Goal: Task Accomplishment & Management: Manage account settings

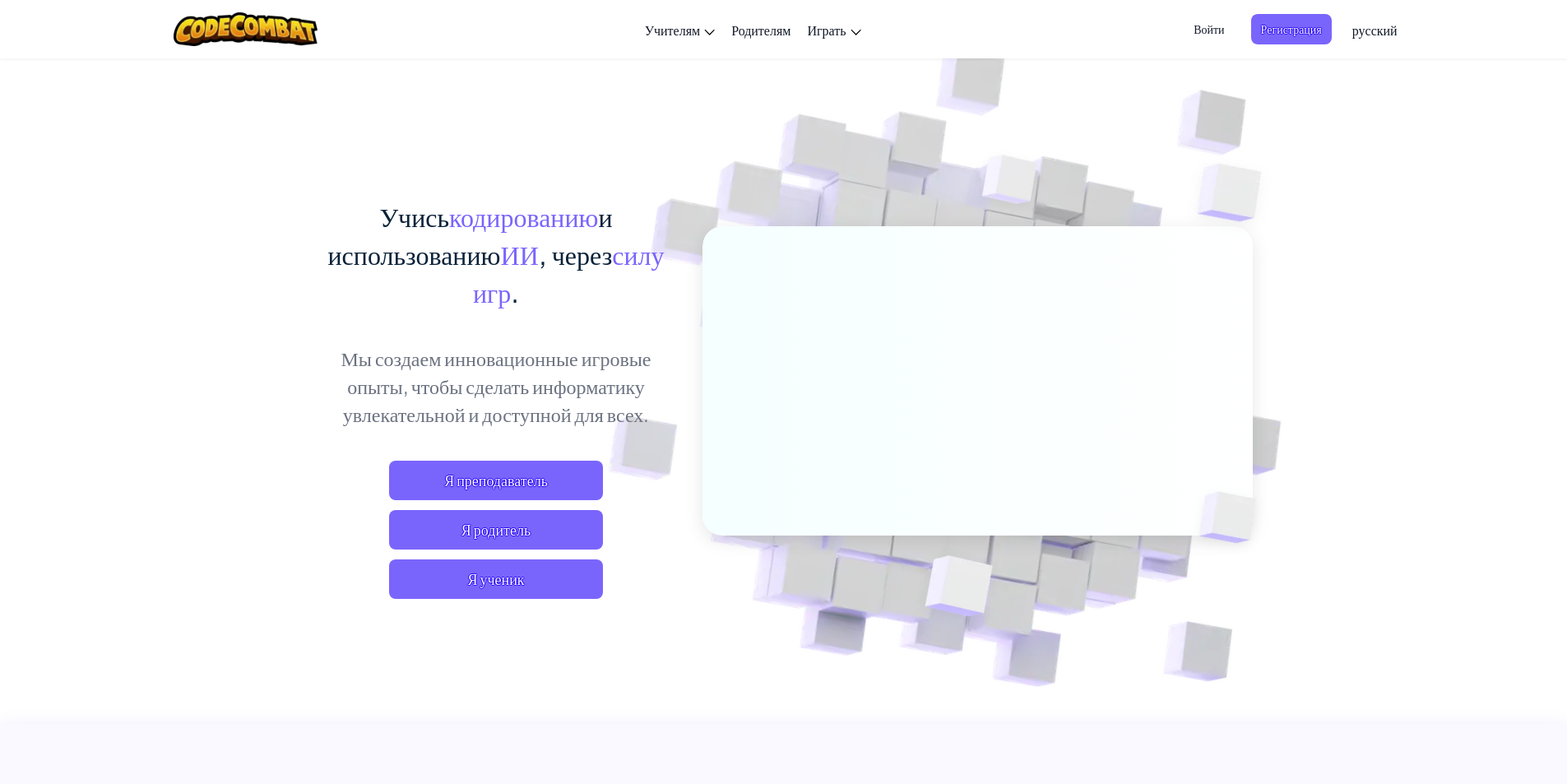
click at [1214, 21] on span "Войти" at bounding box center [1209, 29] width 50 height 30
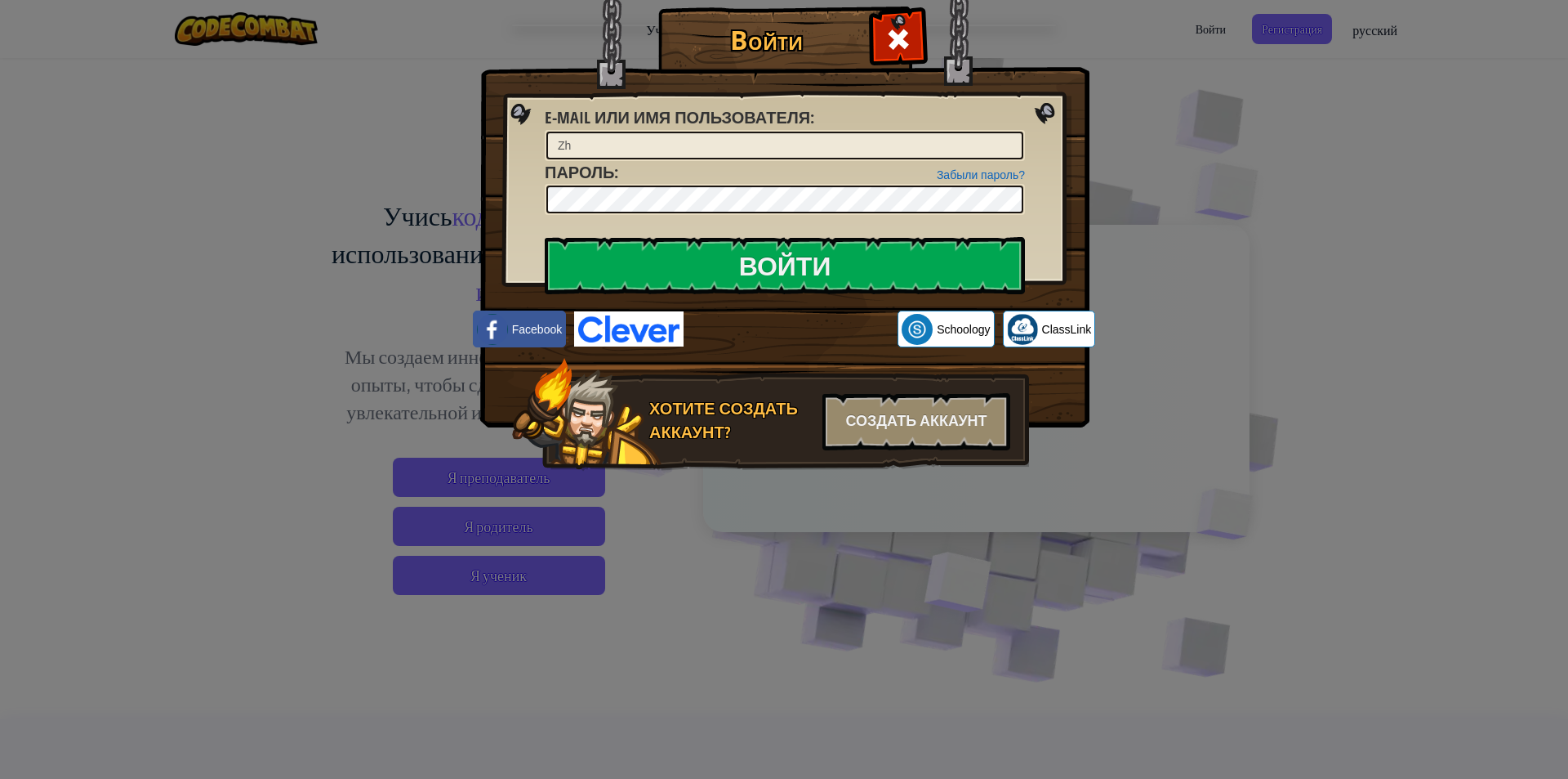
type input "Z"
click at [923, 258] on input "Войти" at bounding box center [785, 265] width 480 height 57
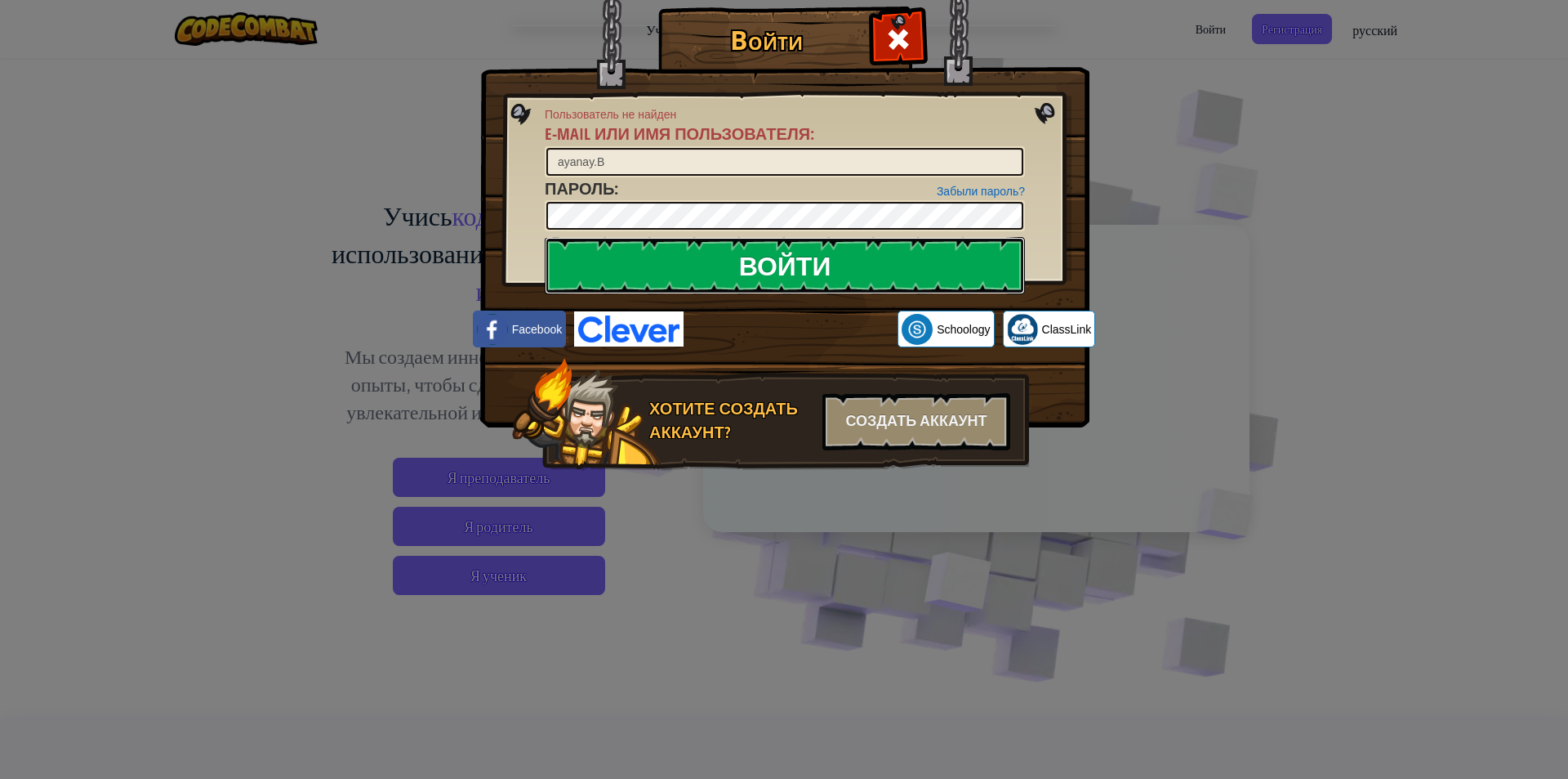
click at [923, 258] on input "Войти" at bounding box center [785, 265] width 480 height 57
click at [853, 253] on input "Войти" at bounding box center [785, 265] width 480 height 57
click at [730, 157] on input "ayanay.B" at bounding box center [784, 162] width 477 height 28
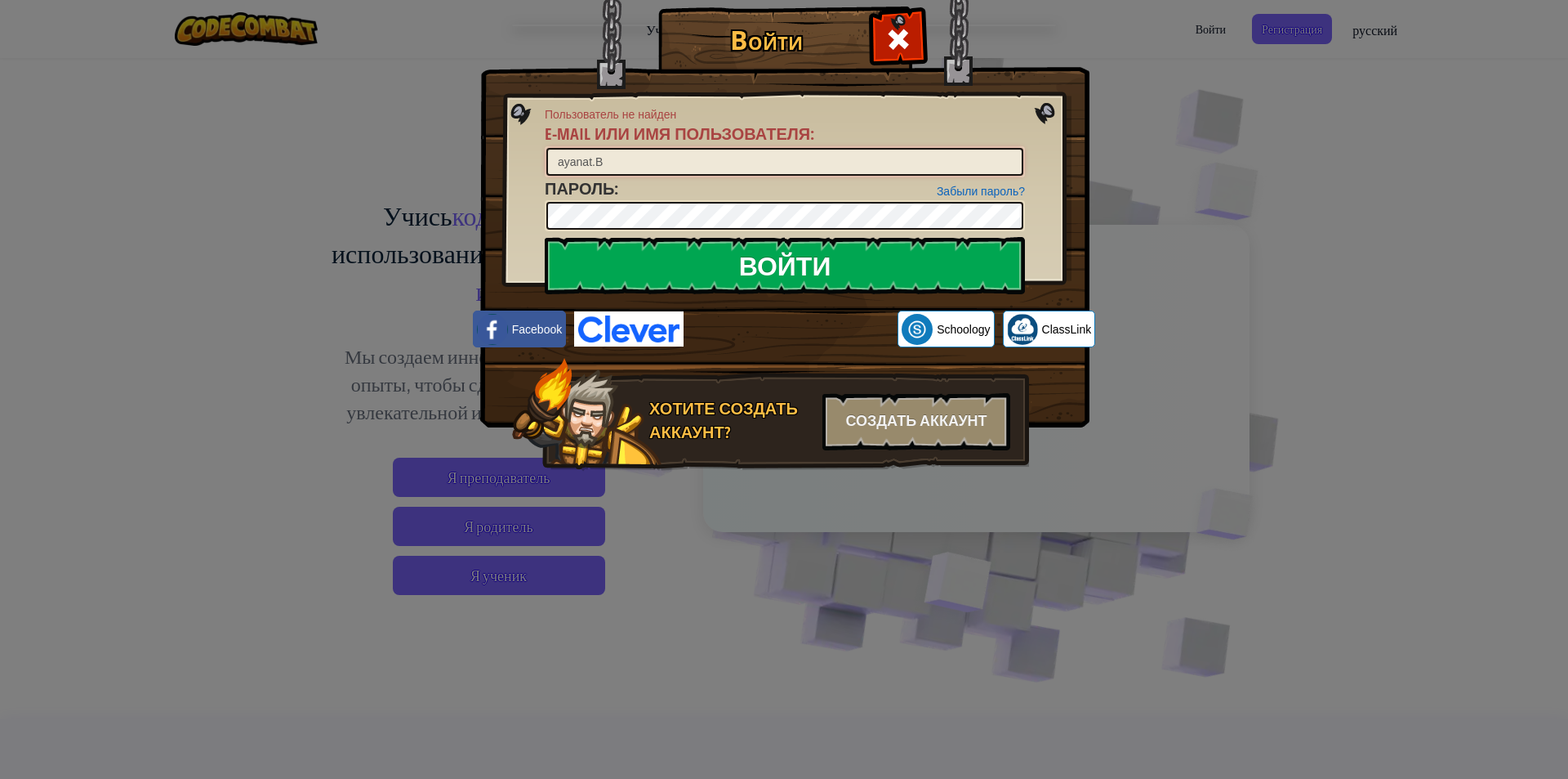
type input "ayanat.B"
click at [905, 242] on input "Войти" at bounding box center [785, 265] width 480 height 57
click at [939, 264] on input "Войти" at bounding box center [785, 265] width 480 height 57
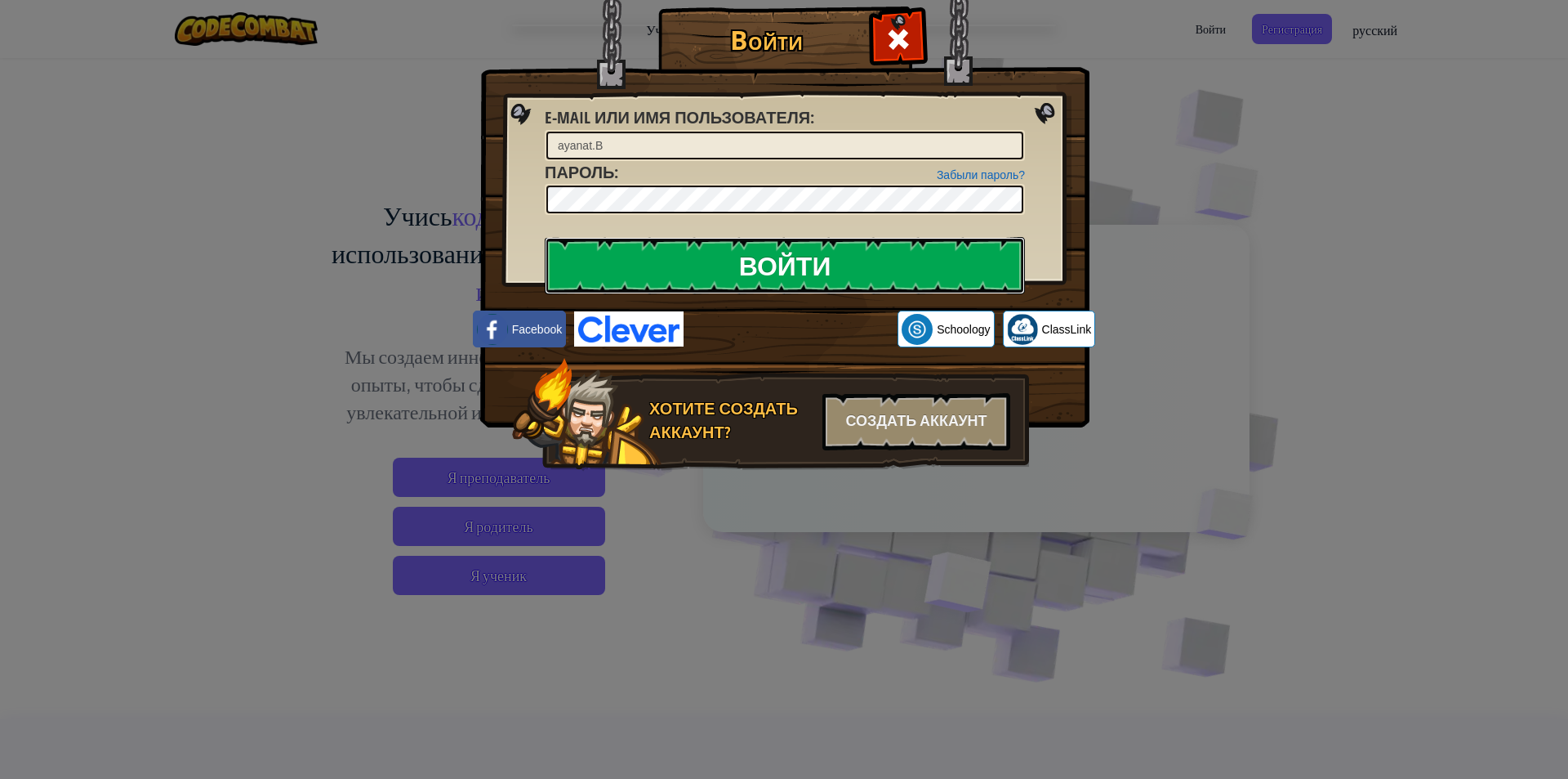
click at [939, 264] on input "Войти" at bounding box center [785, 265] width 480 height 57
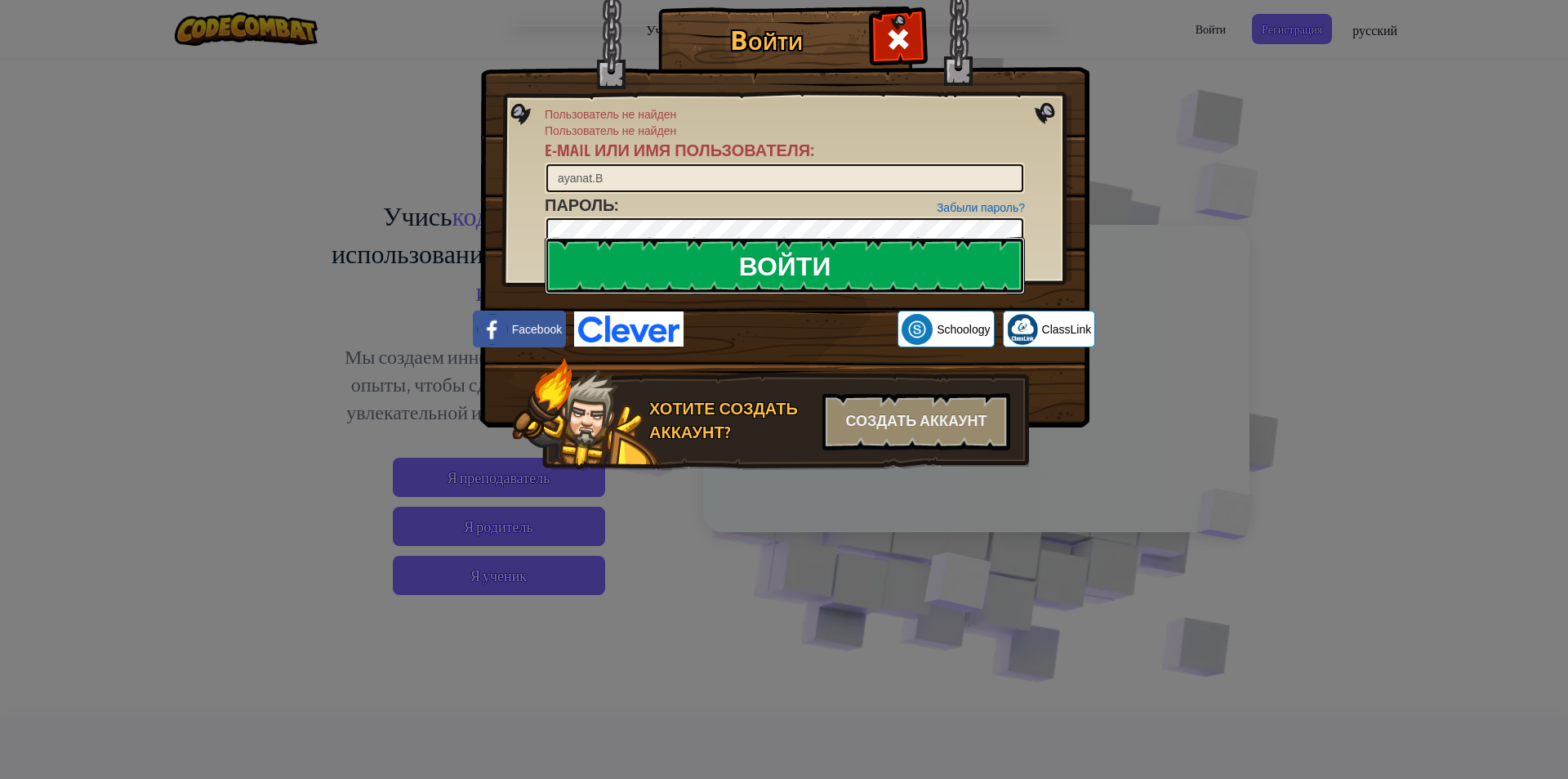
click at [934, 263] on input "Войти" at bounding box center [785, 265] width 480 height 57
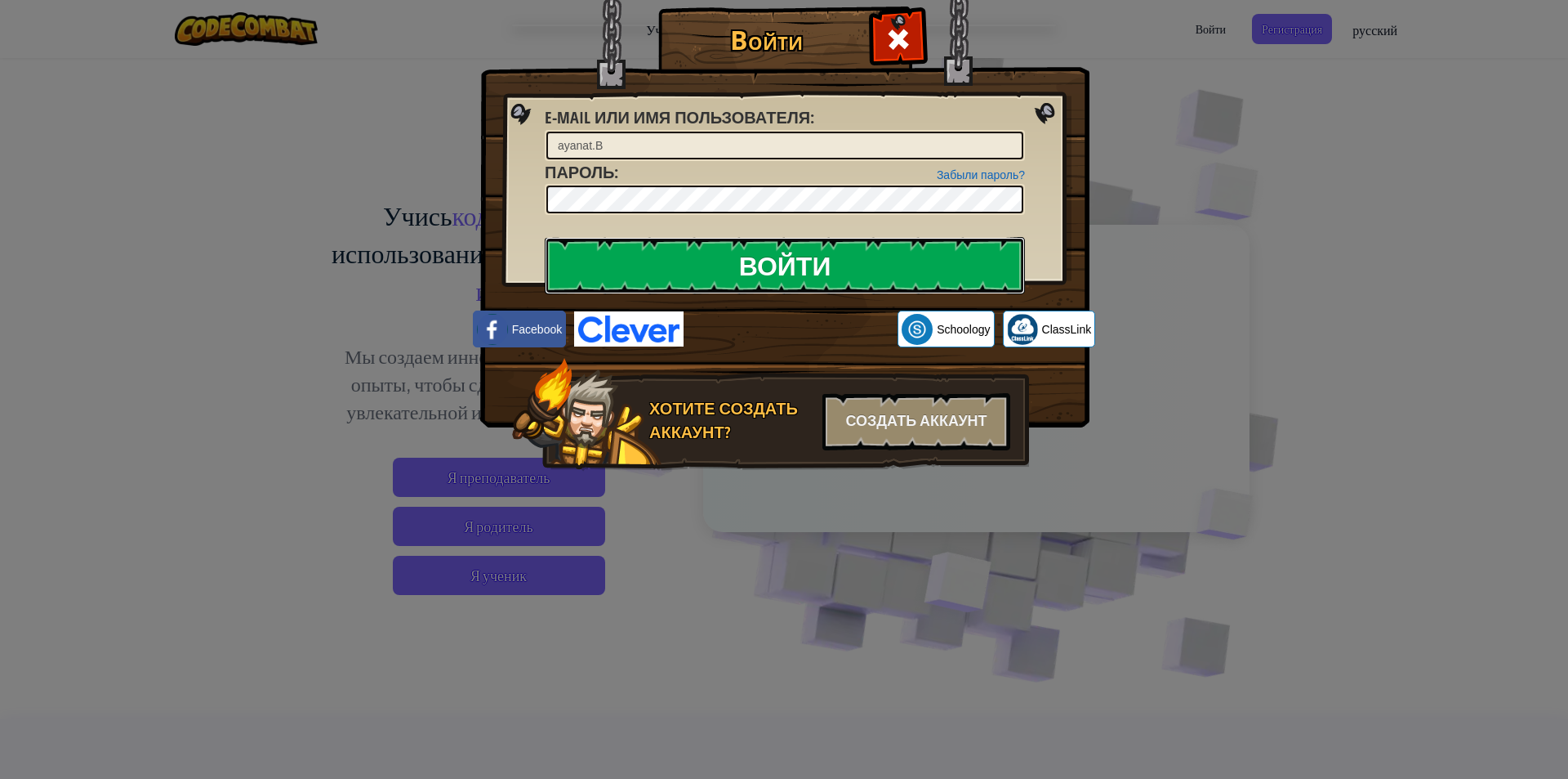
click at [934, 263] on input "Войти" at bounding box center [785, 265] width 480 height 57
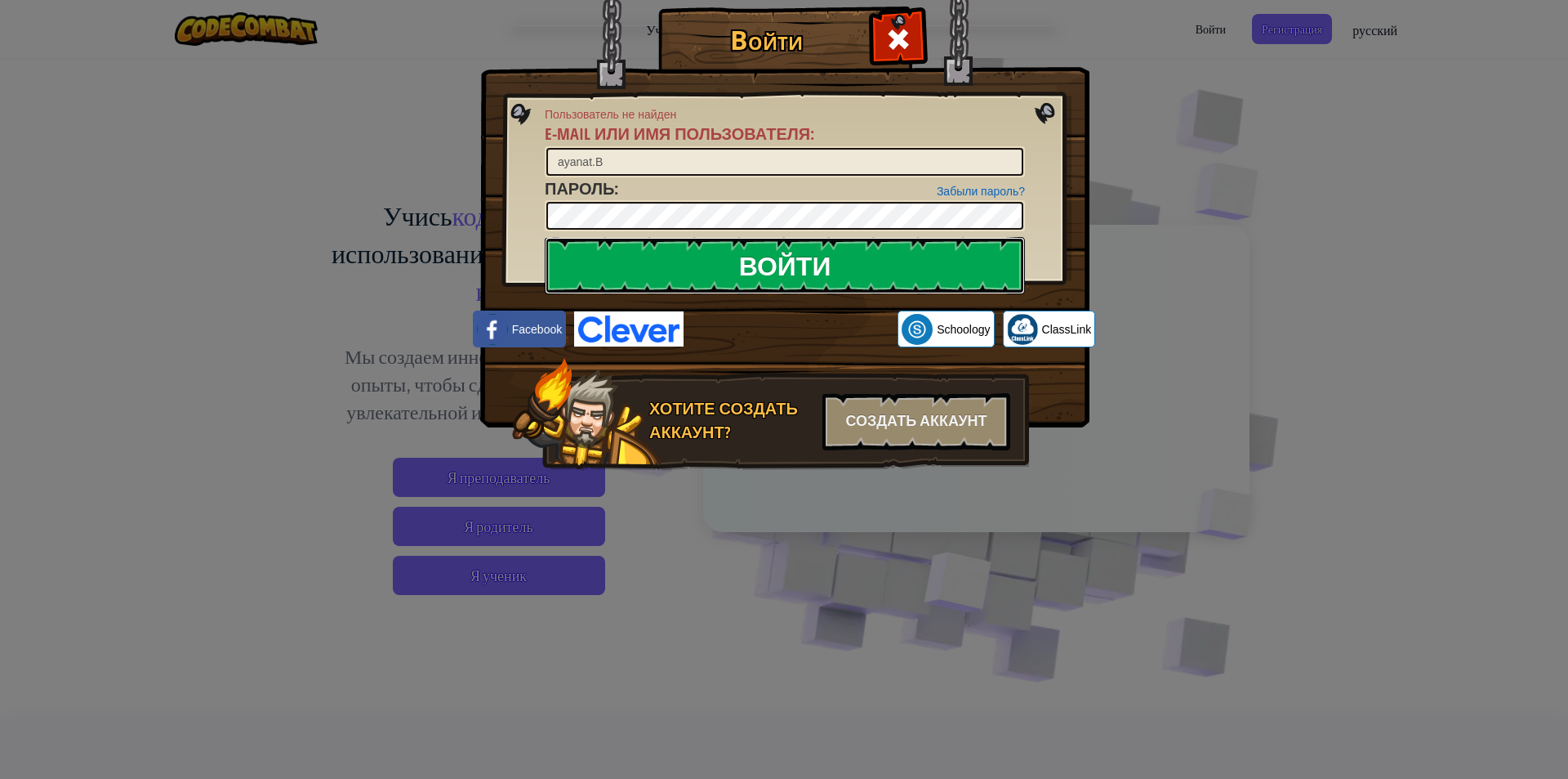
click at [934, 263] on input "Войти" at bounding box center [785, 265] width 480 height 57
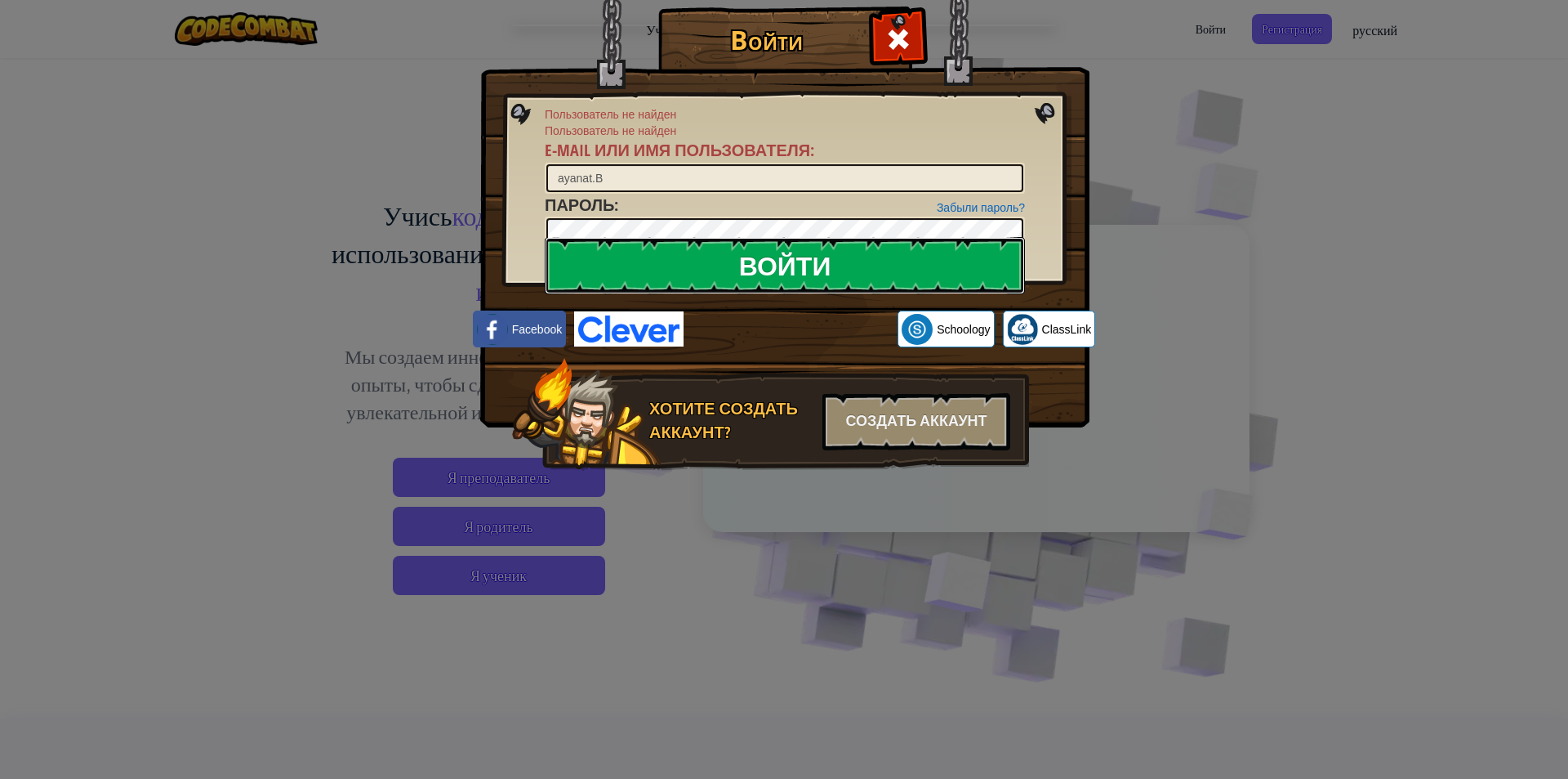
click at [934, 263] on input "Войти" at bounding box center [785, 265] width 480 height 57
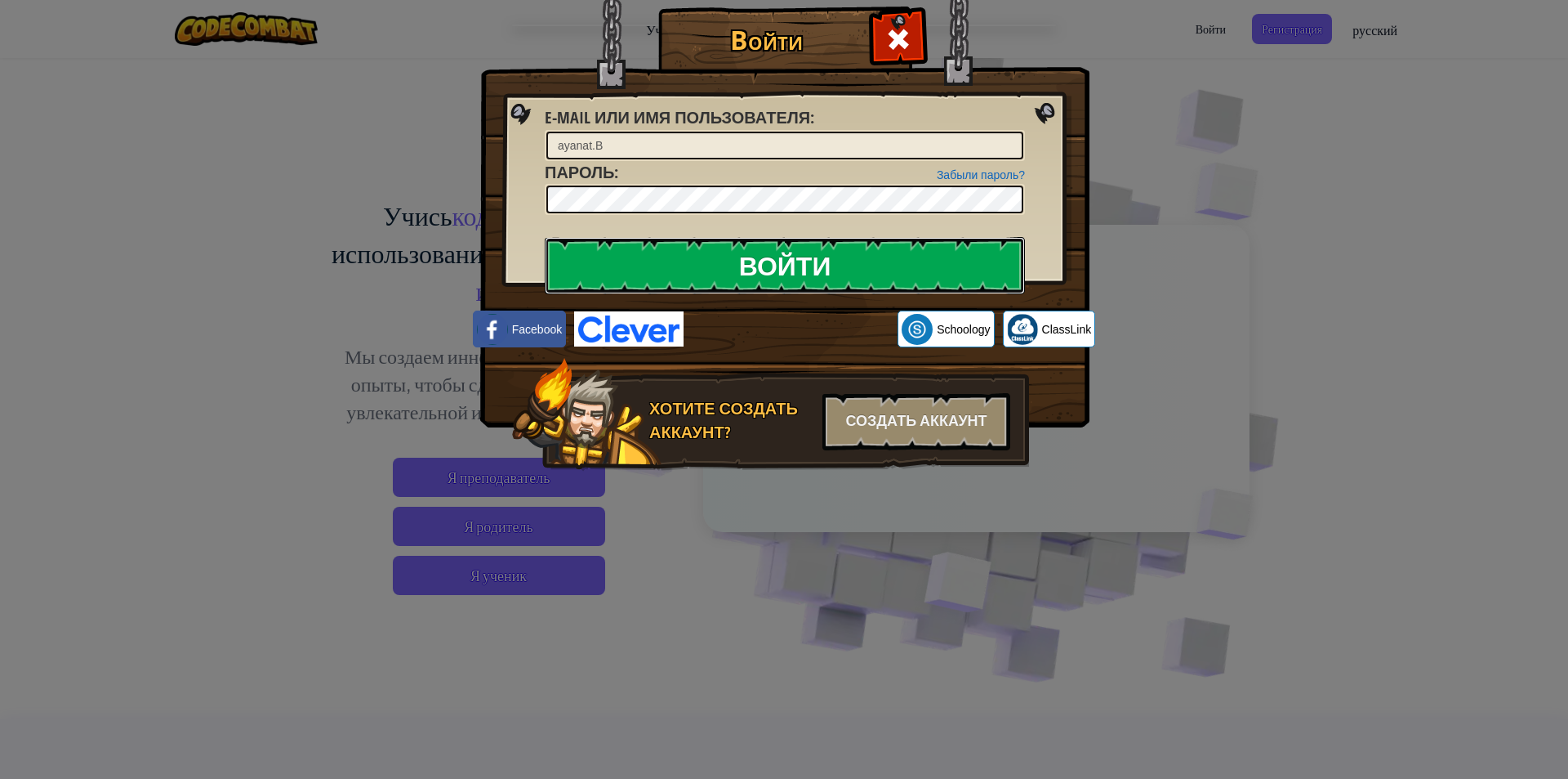
click at [934, 263] on input "Войти" at bounding box center [785, 265] width 480 height 57
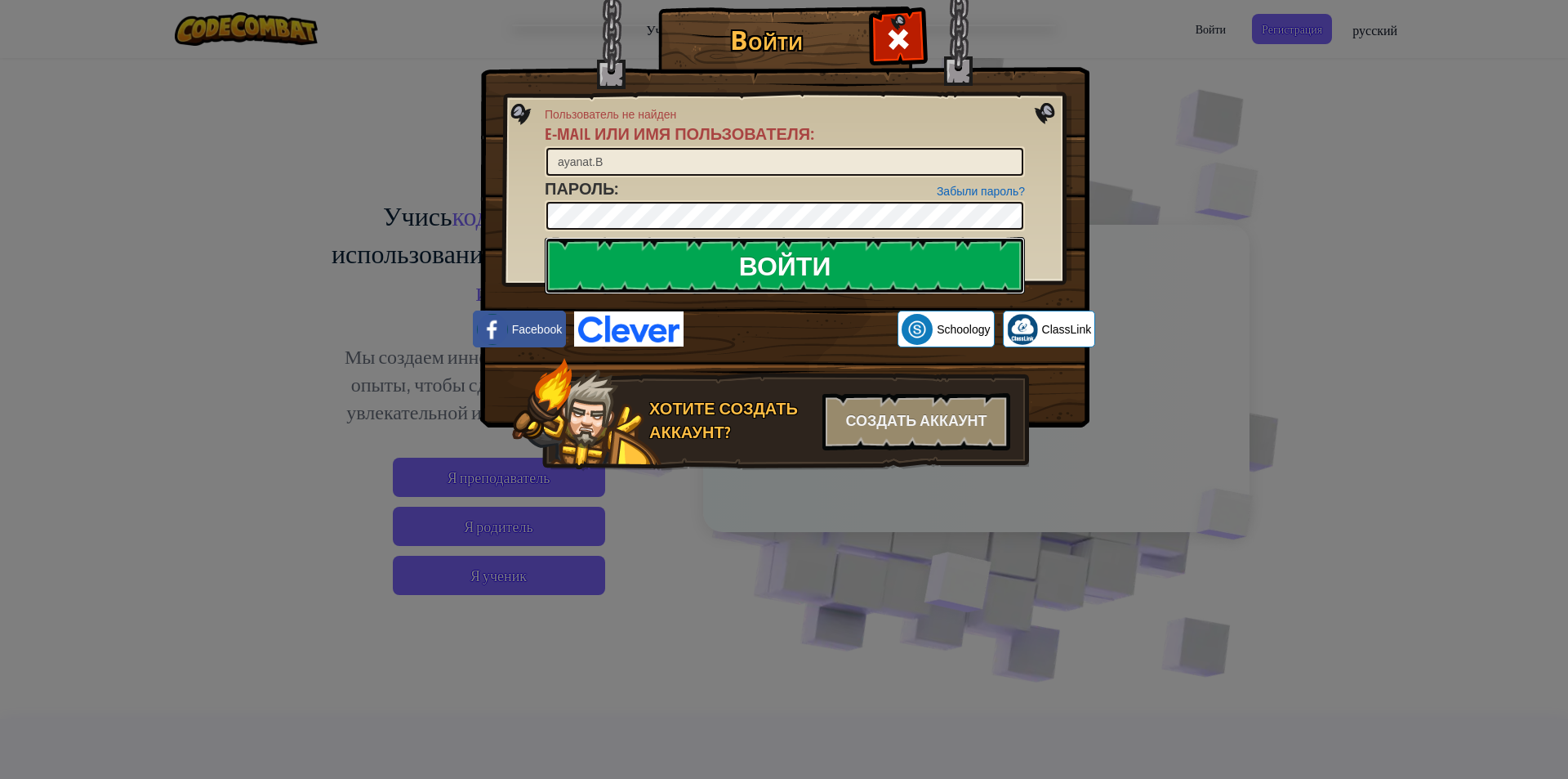
click at [934, 263] on input "Войти" at bounding box center [785, 265] width 480 height 57
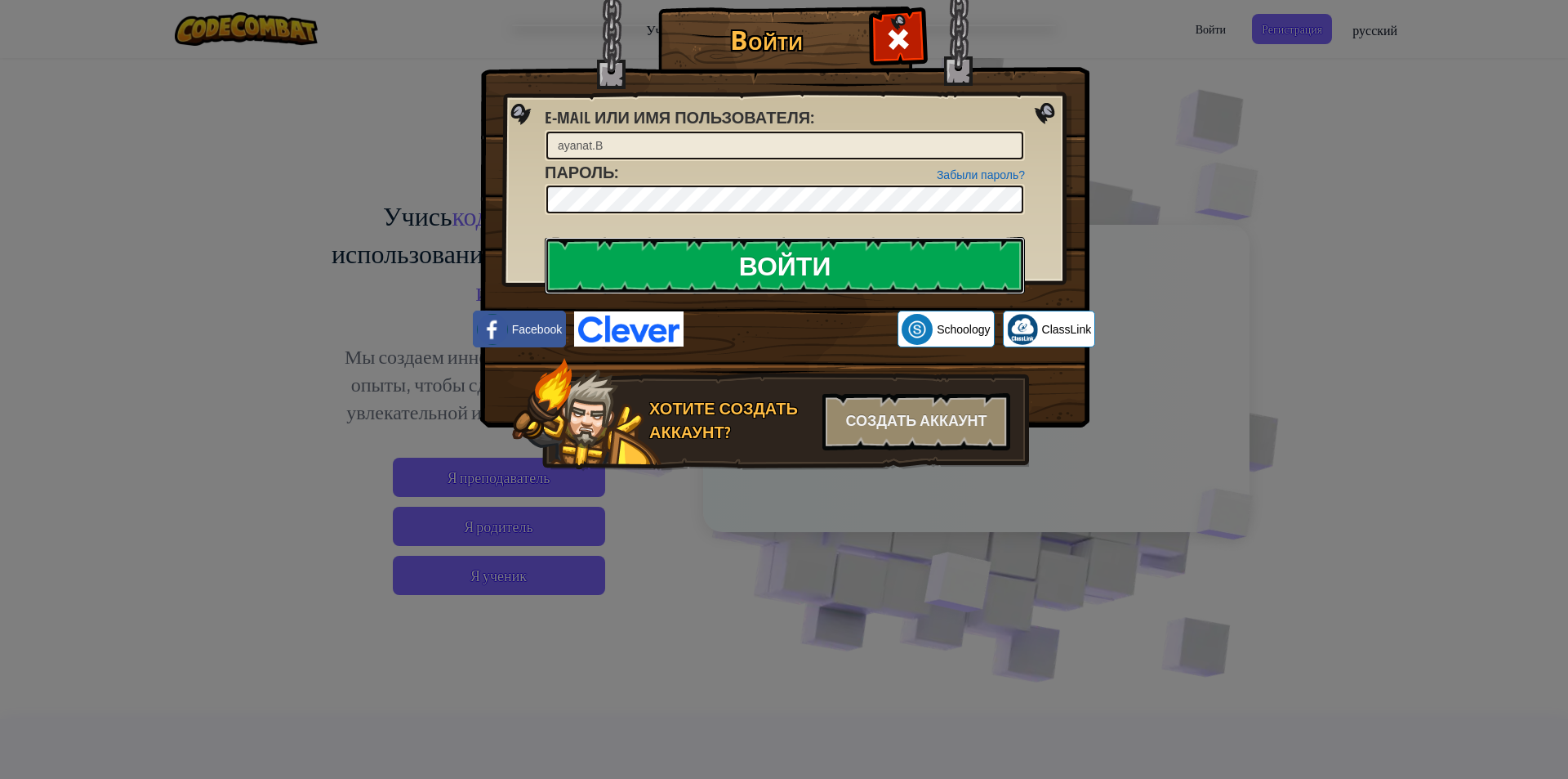
click at [934, 263] on input "Войти" at bounding box center [785, 265] width 480 height 57
